Goal: Find contact information: Find contact information

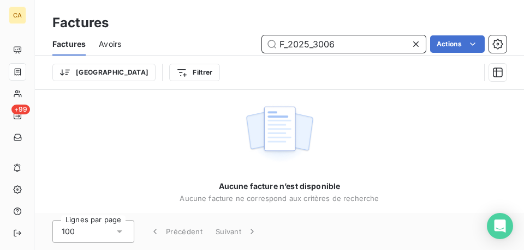
drag, startPoint x: 283, startPoint y: 47, endPoint x: 267, endPoint y: 45, distance: 16.1
click at [268, 45] on input "F_2025_3006" at bounding box center [344, 43] width 164 height 17
paste input "2025_3868"
click at [297, 44] on input "2025_3868" at bounding box center [344, 43] width 164 height 17
type input "F_2025_3868"
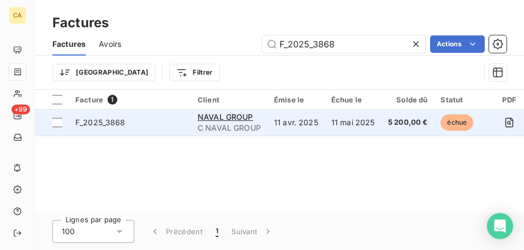
click at [168, 122] on span "F_2025_3868" at bounding box center [129, 122] width 109 height 11
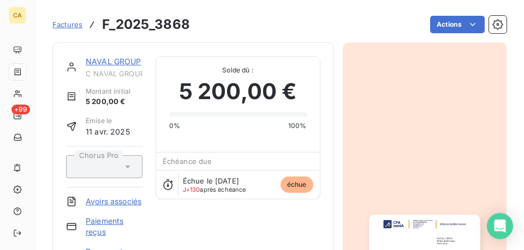
click at [129, 63] on link "NAVAL GROUP" at bounding box center [114, 61] width 56 height 9
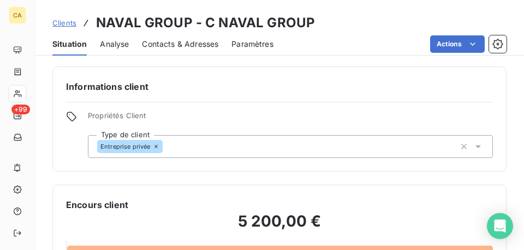
click at [183, 44] on span "Contacts & Adresses" at bounding box center [180, 44] width 76 height 11
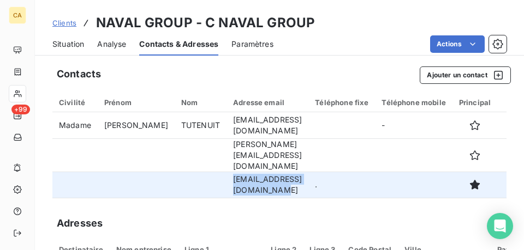
drag, startPoint x: 201, startPoint y: 171, endPoint x: 259, endPoint y: 186, distance: 59.3
click at [265, 186] on td "[EMAIL_ADDRESS][DOMAIN_NAME]" at bounding box center [267, 185] width 82 height 26
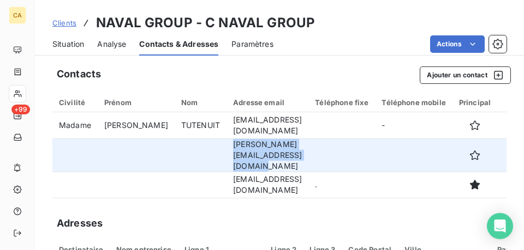
drag, startPoint x: 246, startPoint y: 158, endPoint x: 200, endPoint y: 147, distance: 47.2
click at [226, 147] on td "[PERSON_NAME][EMAIL_ADDRESS][DOMAIN_NAME]" at bounding box center [267, 155] width 82 height 33
copy td "[PERSON_NAME][EMAIL_ADDRESS][DOMAIN_NAME]"
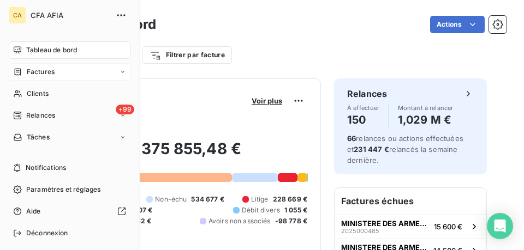
click at [21, 69] on icon at bounding box center [17, 72] width 9 height 9
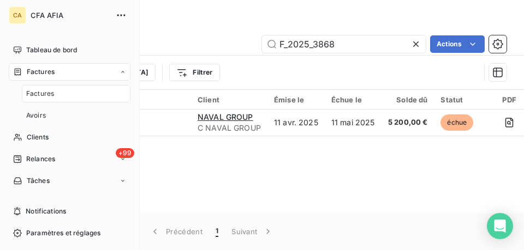
click at [55, 89] on div "Factures" at bounding box center [76, 93] width 109 height 17
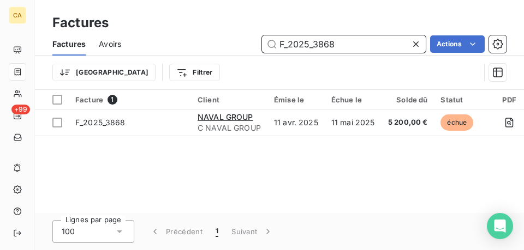
drag, startPoint x: 340, startPoint y: 45, endPoint x: 243, endPoint y: 37, distance: 97.0
click at [243, 37] on div "F_2025_3868 Actions" at bounding box center [320, 43] width 372 height 17
paste input "F_2025_3868"
type input "F_2025_3868"
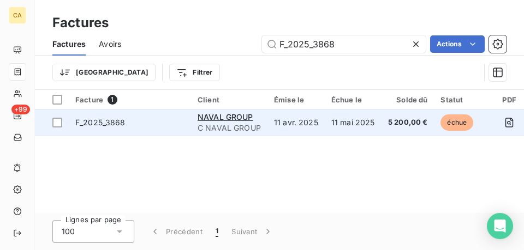
click at [176, 122] on span "F_2025_3868" at bounding box center [129, 122] width 109 height 11
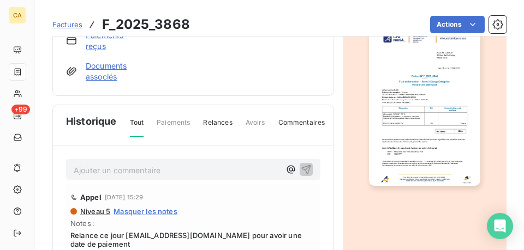
scroll to position [214, 0]
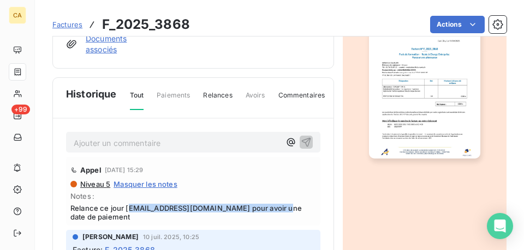
drag, startPoint x: 285, startPoint y: 219, endPoint x: 130, endPoint y: 219, distance: 155.5
click at [130, 219] on span "Relance ce jour [EMAIL_ADDRESS][DOMAIN_NAME] pour avoir une date de paiement" at bounding box center [193, 212] width 246 height 17
drag, startPoint x: 127, startPoint y: 220, endPoint x: 277, endPoint y: 222, distance: 150.0
click at [277, 222] on span "Relance ce jour [EMAIL_ADDRESS][DOMAIN_NAME] pour avoir une date de paiement" at bounding box center [193, 212] width 246 height 17
copy span "admin-stg-alt.navalgroup@manpowergroup"
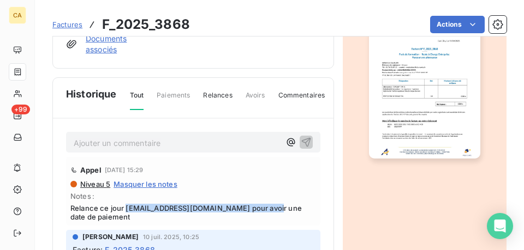
click at [152, 150] on p "Ajouter un commentaire ﻿" at bounding box center [177, 143] width 206 height 14
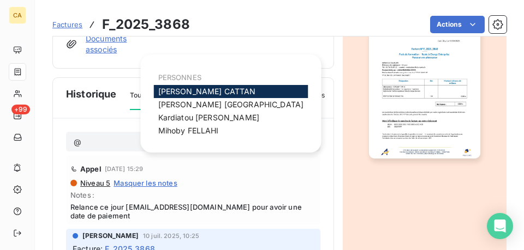
click at [214, 88] on span "Aurélie CATTAN" at bounding box center [207, 91] width 98 height 9
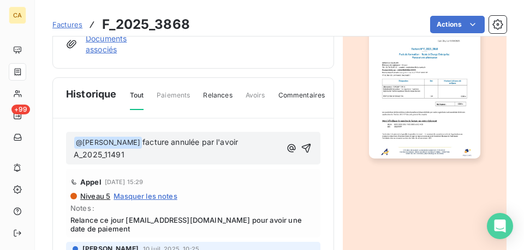
click at [141, 149] on span "facture annulée par l'avoir A_2025_11491" at bounding box center [157, 148] width 166 height 22
click at [205, 162] on p "﻿ @ Aurélie CATTAN ﻿ réception BDC ce jour, facture annulée par l'avoir A_2025_…" at bounding box center [179, 149] width 211 height 26
